Goal: Task Accomplishment & Management: Manage account settings

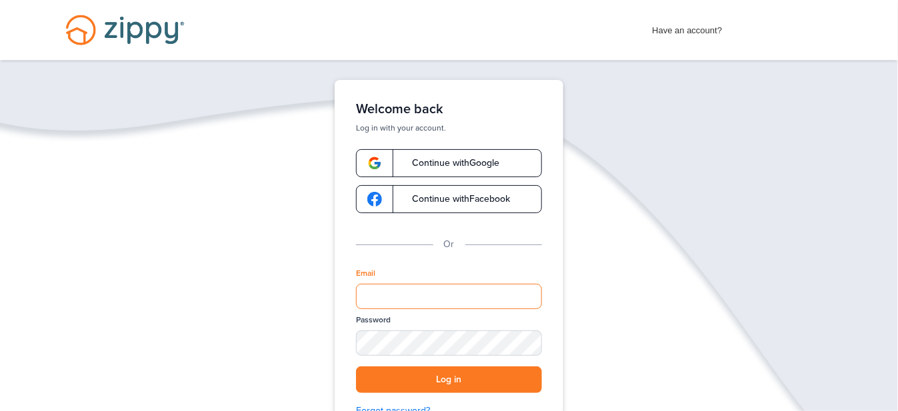
click at [379, 296] on input "Email" at bounding box center [449, 296] width 186 height 25
type input "**********"
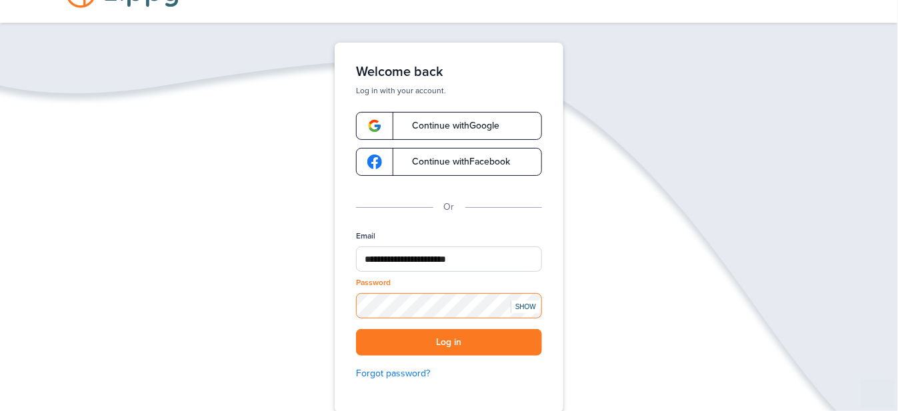
scroll to position [67, 0]
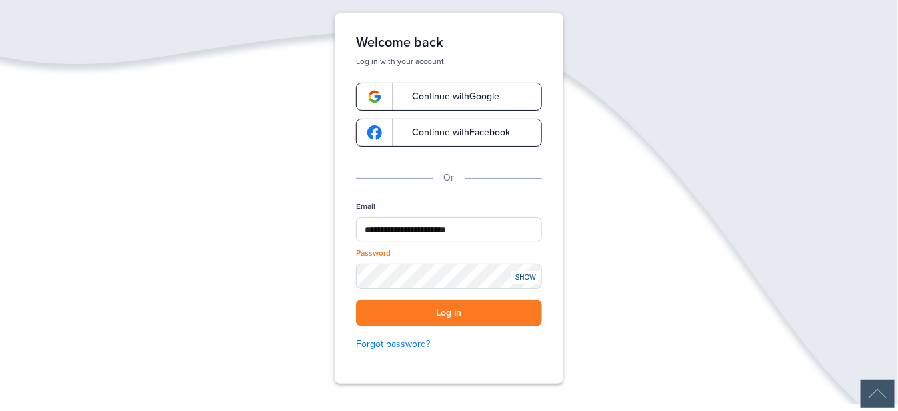
click at [524, 275] on div "SHOW" at bounding box center [525, 277] width 29 height 13
click at [524, 275] on div "HIDE" at bounding box center [525, 277] width 29 height 13
click at [475, 317] on button "Log in" at bounding box center [449, 313] width 186 height 27
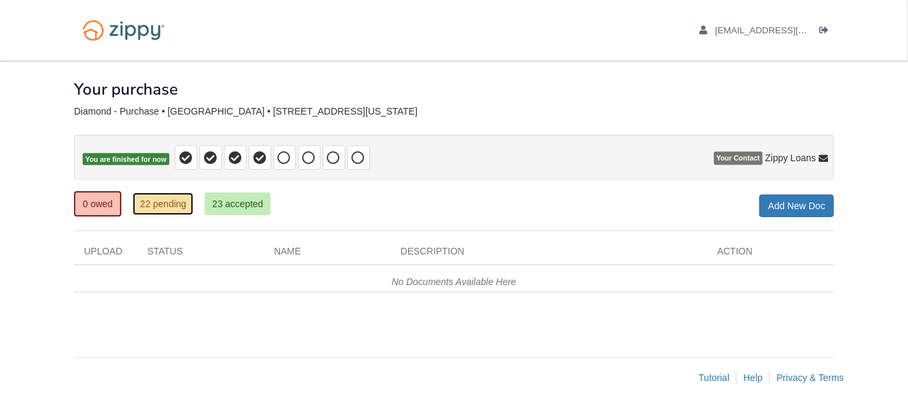
click at [163, 207] on link "22 pending" at bounding box center [163, 204] width 61 height 23
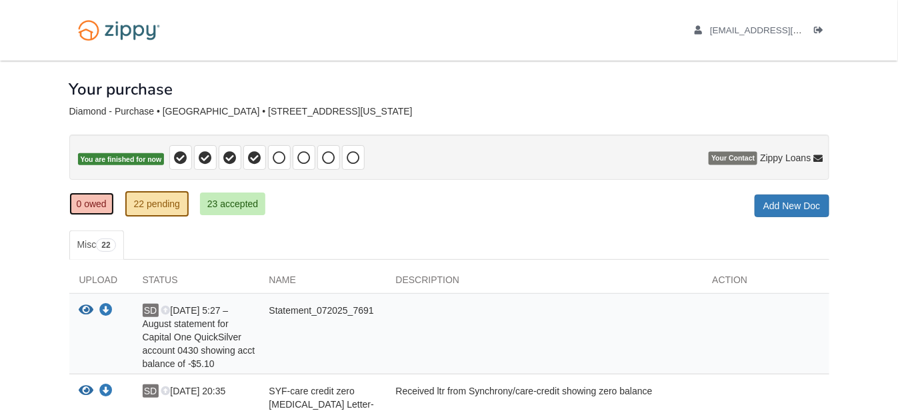
click at [93, 205] on link "0 owed" at bounding box center [91, 204] width 45 height 23
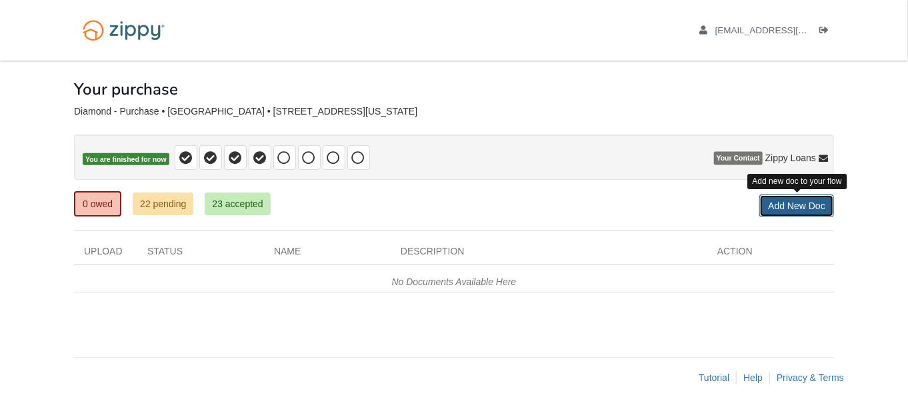
click at [783, 202] on link "Add New Doc" at bounding box center [796, 206] width 75 height 23
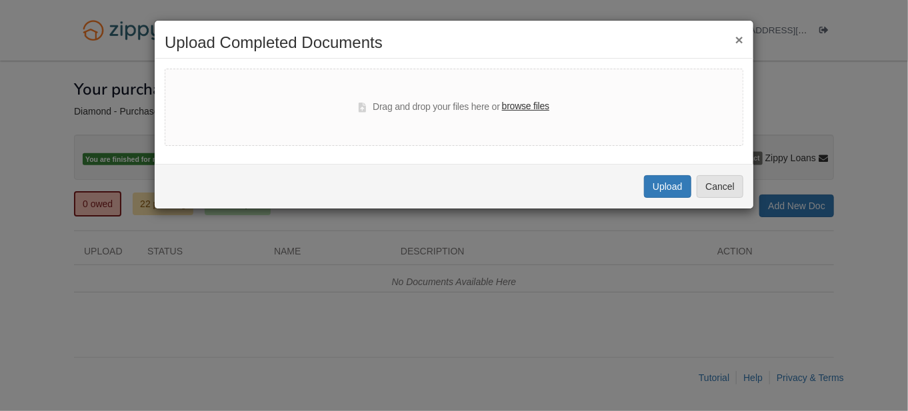
click at [532, 107] on label "browse files" at bounding box center [525, 106] width 47 height 15
click at [0, 0] on input "browse files" at bounding box center [0, 0] width 0 height 0
select select "****"
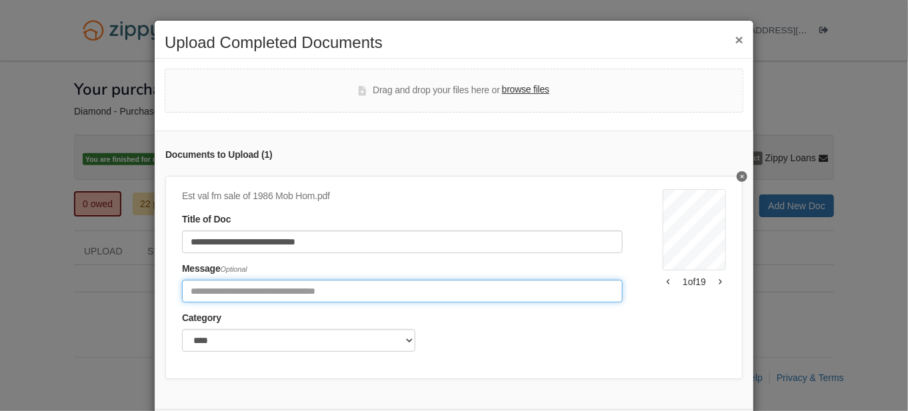
paste input "**********"
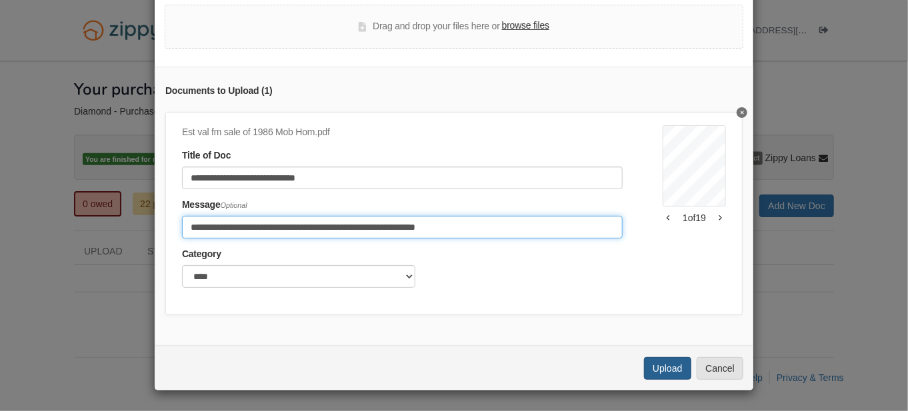
type input "**********"
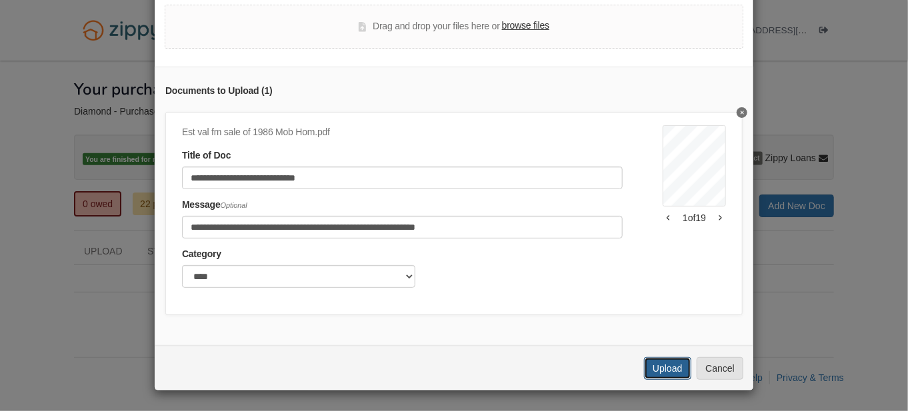
click at [667, 374] on button "Upload" at bounding box center [667, 368] width 47 height 23
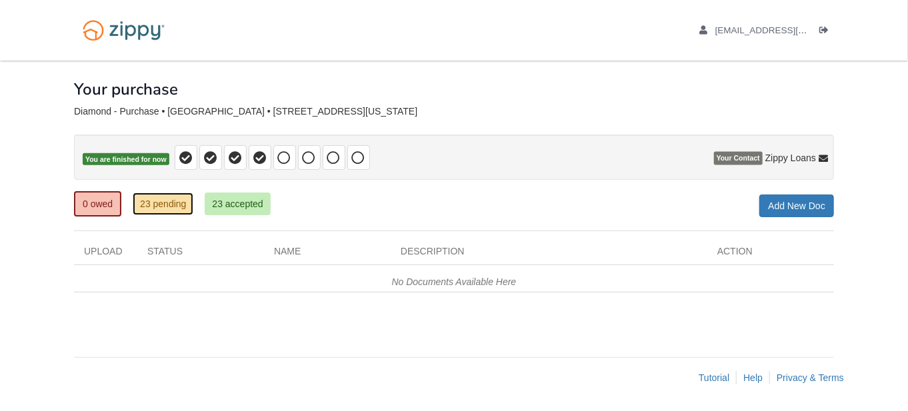
click at [171, 205] on link "23 pending" at bounding box center [163, 204] width 61 height 23
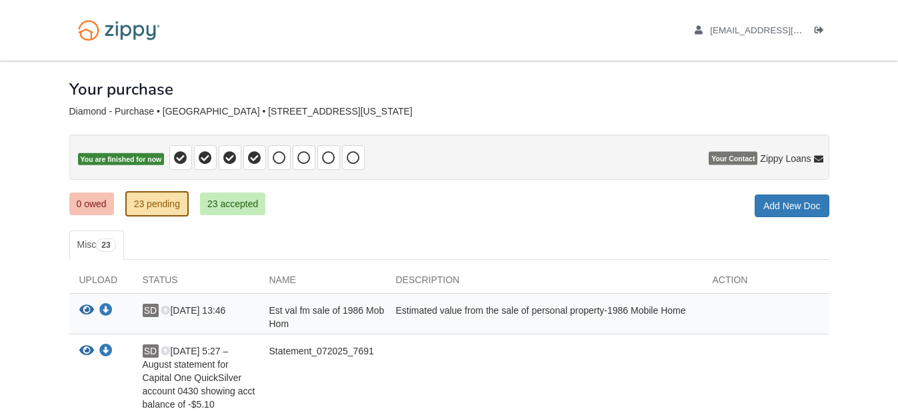
scroll to position [133, 0]
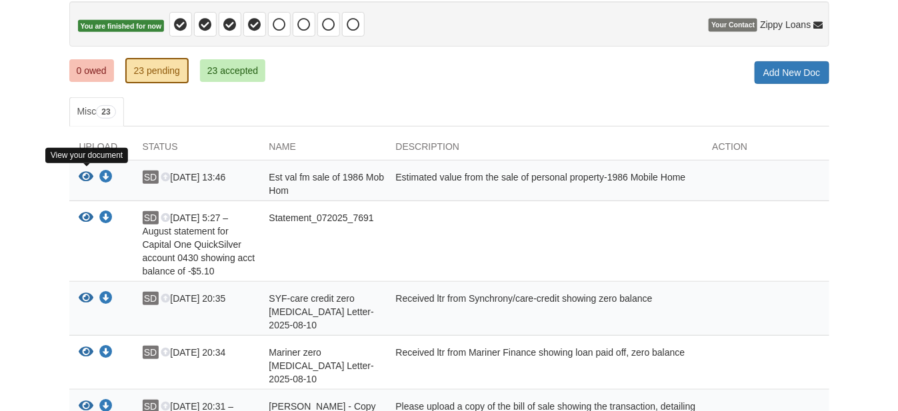
click at [87, 174] on icon "View Est val fm sale of 1986 Mob Hom" at bounding box center [86, 177] width 15 height 13
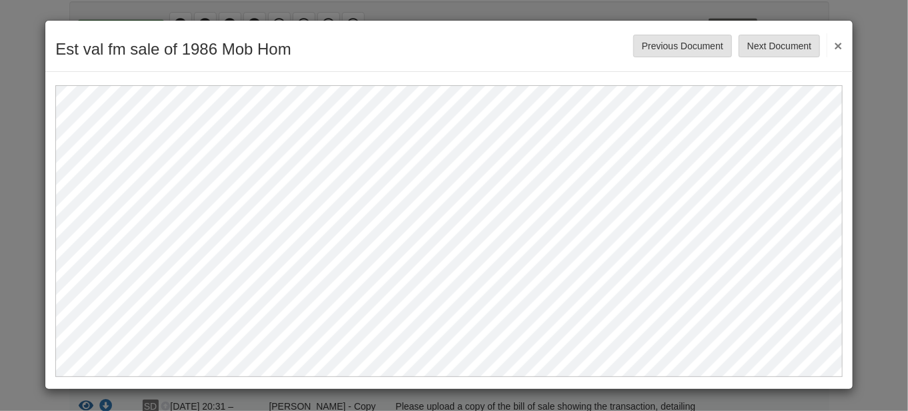
click at [840, 43] on button "×" at bounding box center [833, 45] width 15 height 24
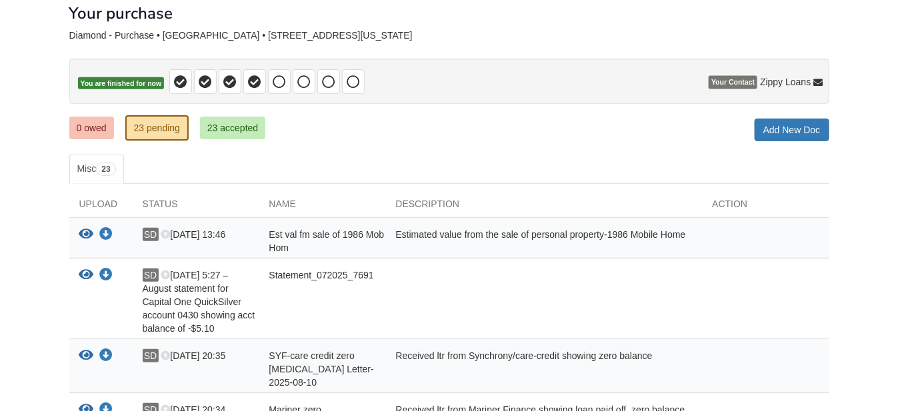
scroll to position [0, 0]
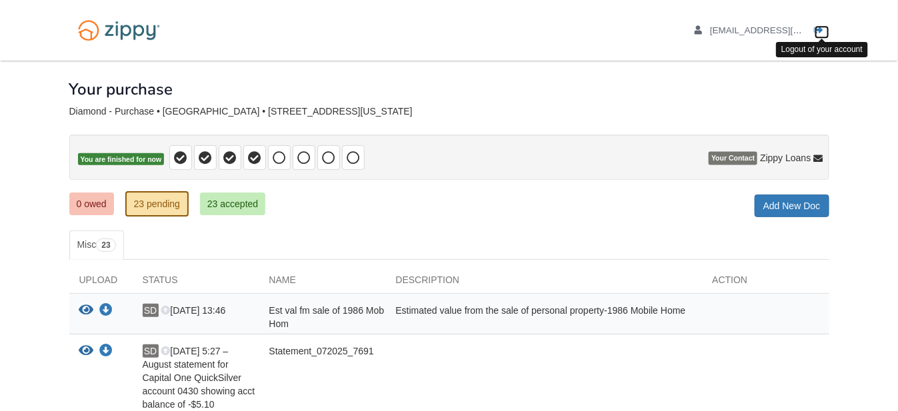
click at [818, 27] on icon "Log out" at bounding box center [818, 30] width 9 height 9
